Goal: Obtain resource: Download file/media

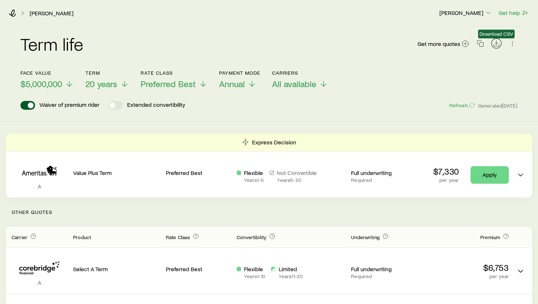
click at [494, 45] on icon "Download CSV" at bounding box center [496, 43] width 7 height 7
click at [315, 43] on div "Term life Get more quotes" at bounding box center [268, 48] width 497 height 26
click at [29, 107] on span at bounding box center [27, 105] width 15 height 9
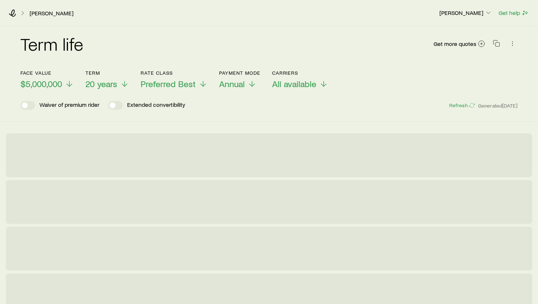
click at [29, 107] on span at bounding box center [27, 105] width 15 height 9
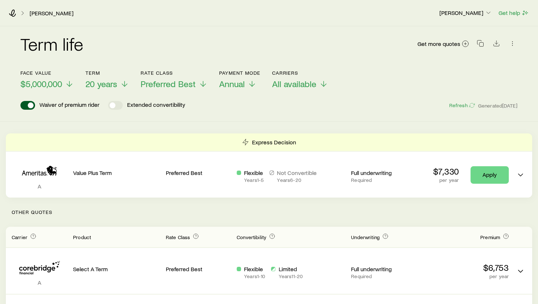
click at [29, 107] on span at bounding box center [31, 106] width 6 height 6
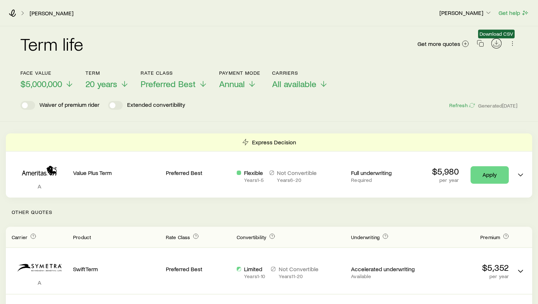
click at [496, 43] on line "Download CSV" at bounding box center [496, 43] width 0 height 4
